Goal: Information Seeking & Learning: Find specific fact

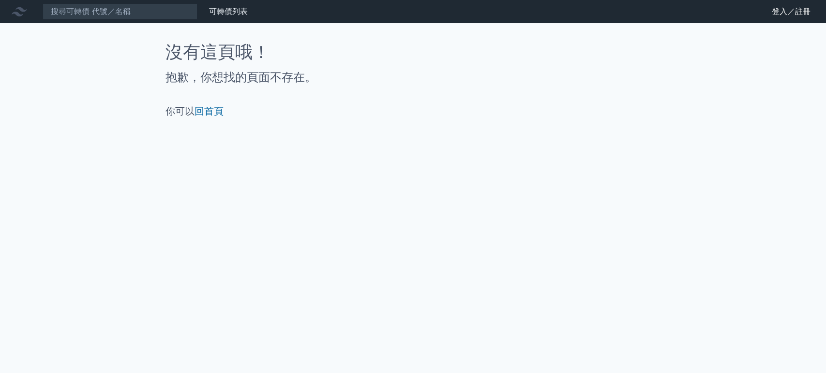
drag, startPoint x: 780, startPoint y: 8, endPoint x: 761, endPoint y: 11, distance: 19.1
click at [780, 8] on link "登入／註冊" at bounding box center [791, 11] width 54 height 15
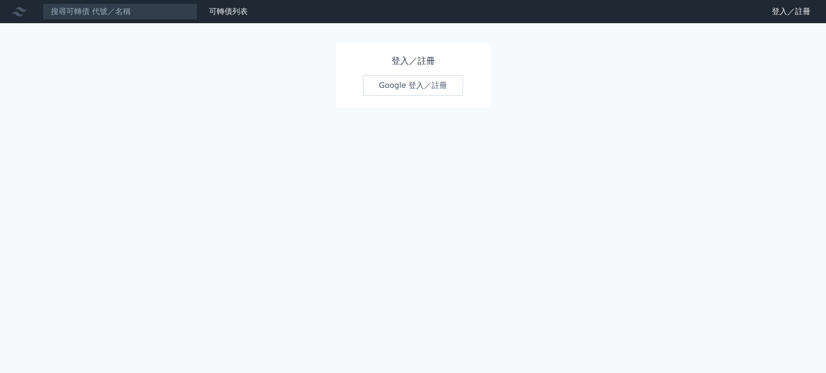
click at [410, 87] on link "Google 登入／註冊" at bounding box center [413, 85] width 101 height 20
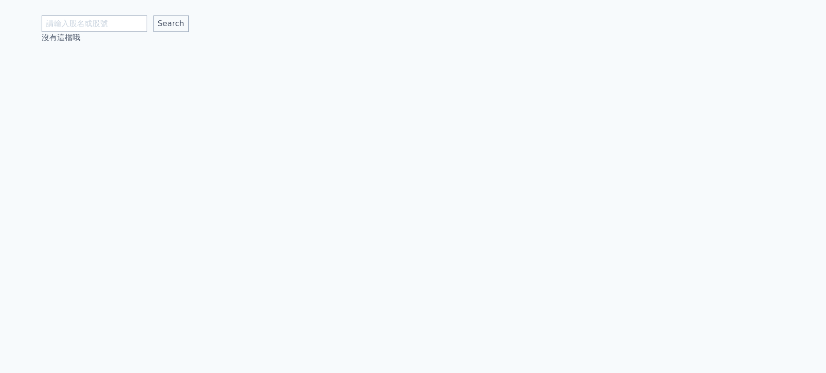
click at [124, 26] on input "text" at bounding box center [94, 23] width 105 height 16
type input "萬泰科"
click at [153, 15] on input "Search" at bounding box center [170, 23] width 35 height 16
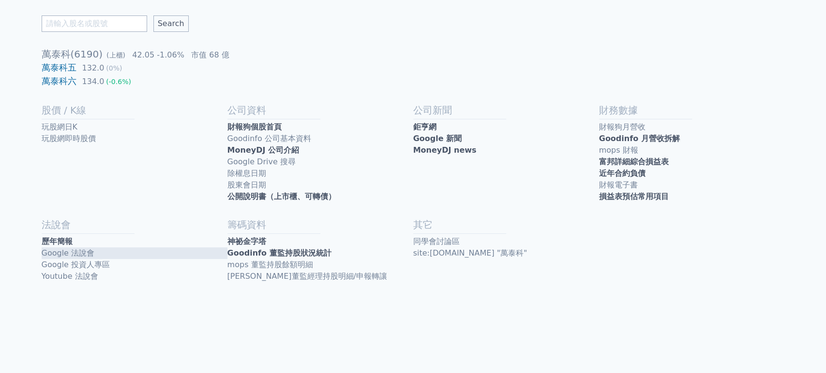
click at [135, 251] on link "Google 法說會" at bounding box center [135, 254] width 186 height 12
click at [149, 244] on link "歷年簡報" at bounding box center [135, 242] width 186 height 12
click at [112, 18] on input "text" at bounding box center [94, 23] width 105 height 16
type input "鴻呈"
click at [160, 18] on input "Search" at bounding box center [170, 23] width 35 height 16
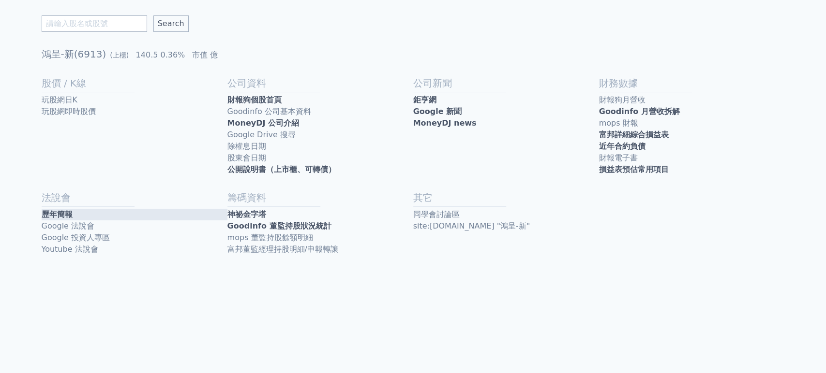
click at [122, 214] on link "歷年簡報" at bounding box center [135, 215] width 186 height 12
